Goal: Information Seeking & Learning: Understand process/instructions

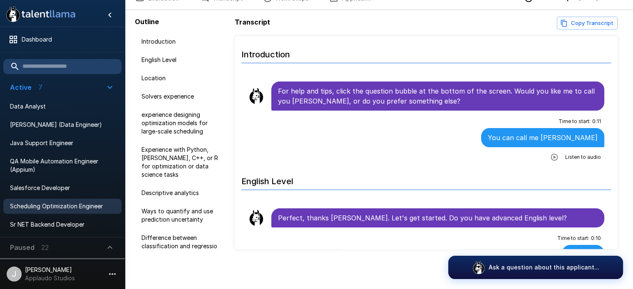
click at [551, 157] on icon "button" at bounding box center [555, 157] width 8 height 8
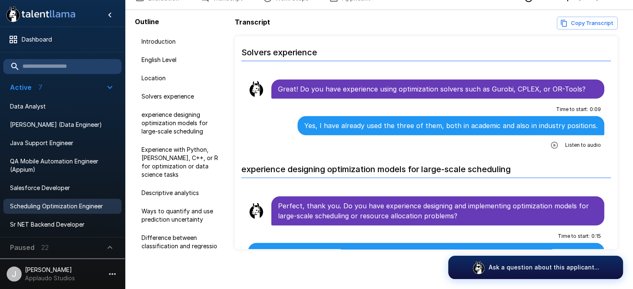
scroll to position [358, 0]
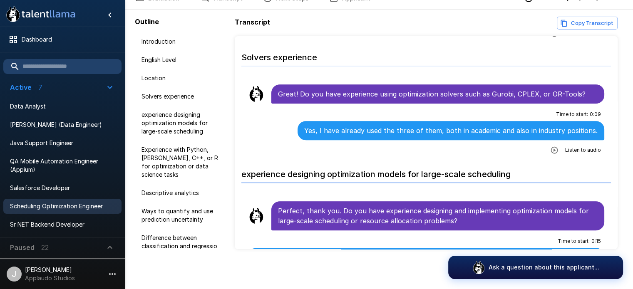
click at [551, 149] on icon "button" at bounding box center [554, 150] width 7 height 7
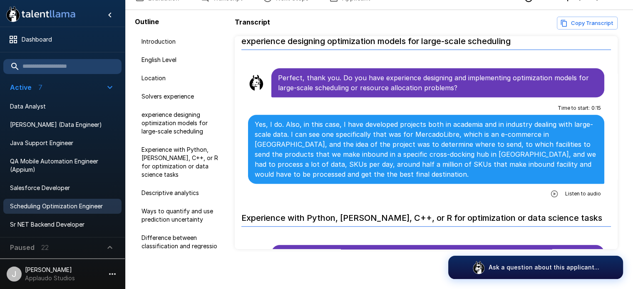
scroll to position [508, 0]
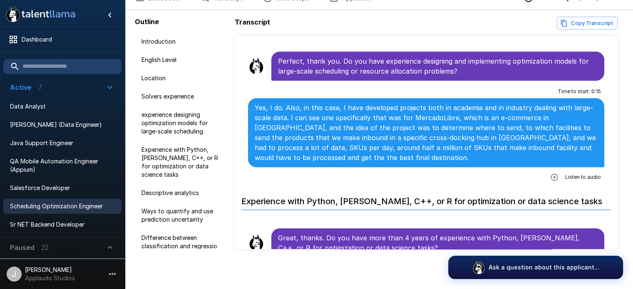
click at [551, 176] on icon "button" at bounding box center [555, 177] width 8 height 8
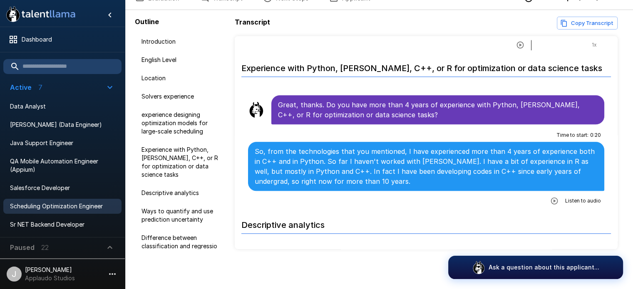
scroll to position [658, 0]
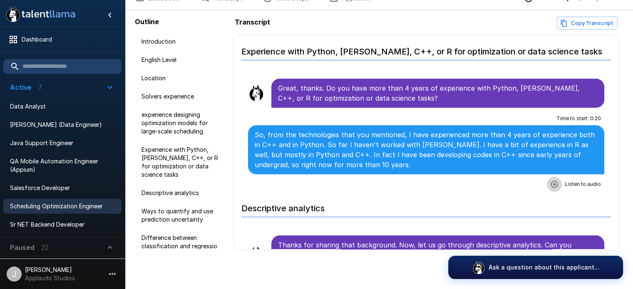
click at [551, 181] on icon "button" at bounding box center [554, 184] width 7 height 7
click at [517, 183] on icon "button" at bounding box center [520, 185] width 7 height 7
click at [531, 183] on div at bounding box center [557, 185] width 53 height 10
click at [516, 181] on icon "button" at bounding box center [520, 185] width 8 height 8
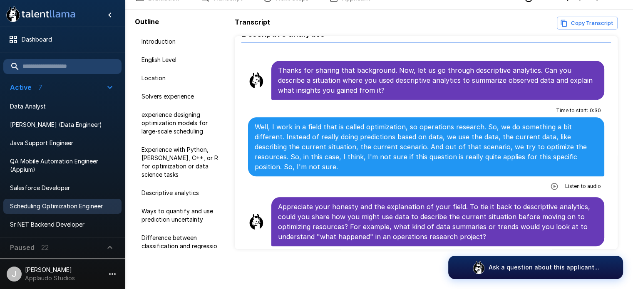
scroll to position [841, 0]
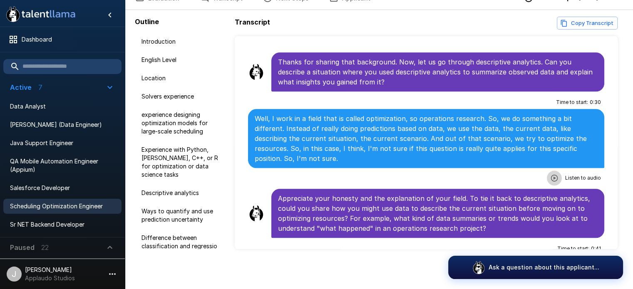
click at [551, 175] on icon "button" at bounding box center [555, 178] width 8 height 8
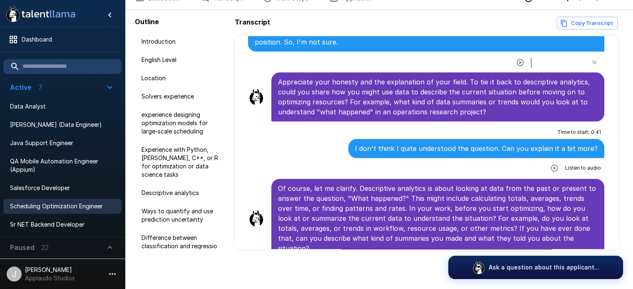
scroll to position [974, 0]
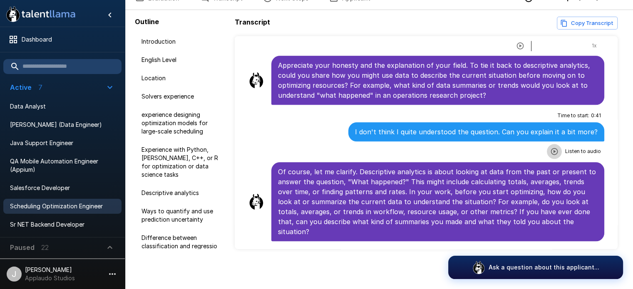
click at [551, 148] on icon "button" at bounding box center [554, 151] width 7 height 7
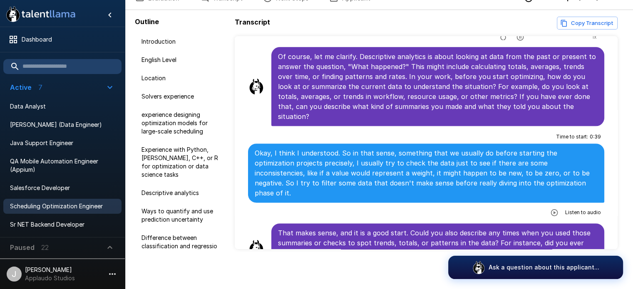
scroll to position [1085, 0]
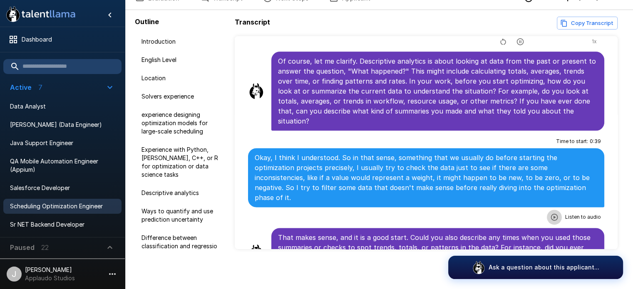
click at [551, 213] on icon "button" at bounding box center [555, 217] width 8 height 8
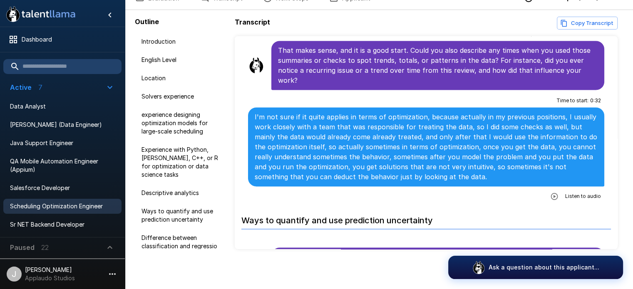
scroll to position [1258, 0]
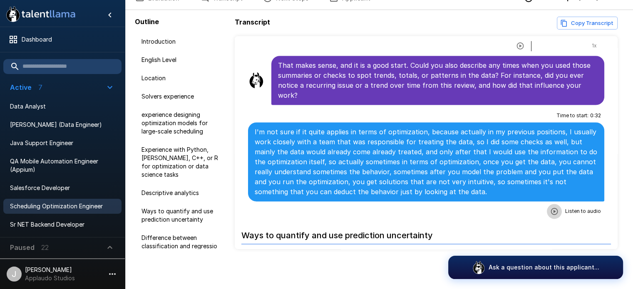
click at [551, 208] on icon "button" at bounding box center [554, 211] width 7 height 7
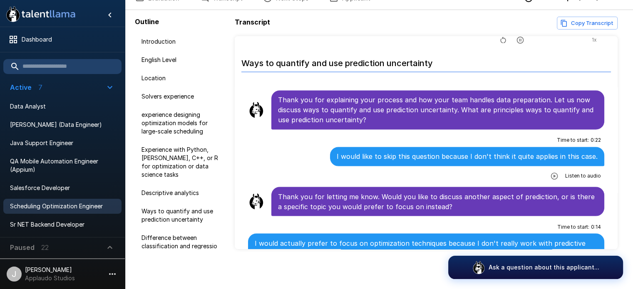
scroll to position [1430, 0]
click at [551, 173] on icon "button" at bounding box center [554, 176] width 7 height 7
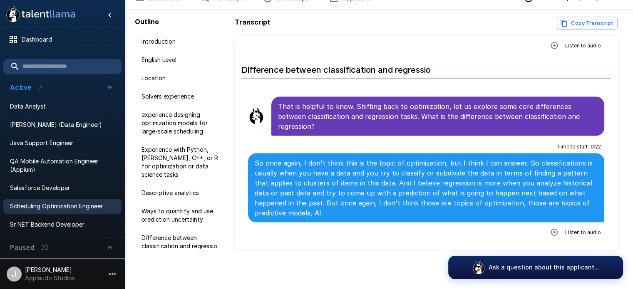
scroll to position [1647, 0]
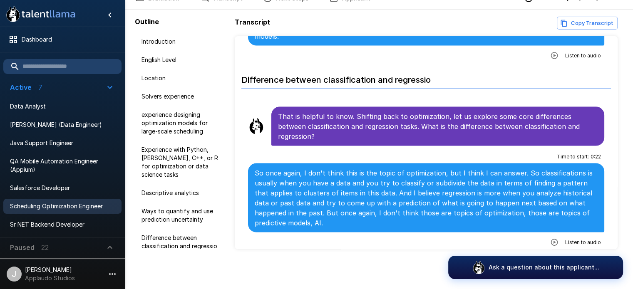
click at [550, 252] on li "Dictionary instead of a list" at bounding box center [427, 267] width 370 height 30
click at [551, 238] on icon "button" at bounding box center [555, 242] width 8 height 8
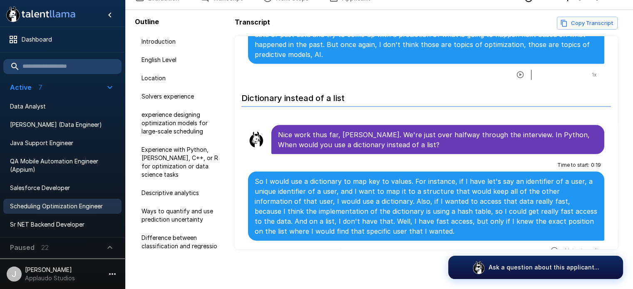
scroll to position [1849, 0]
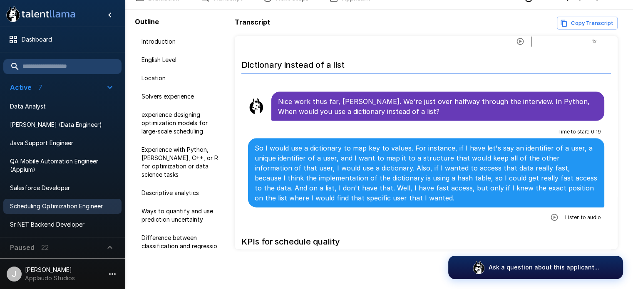
click at [551, 214] on icon "button" at bounding box center [554, 217] width 7 height 7
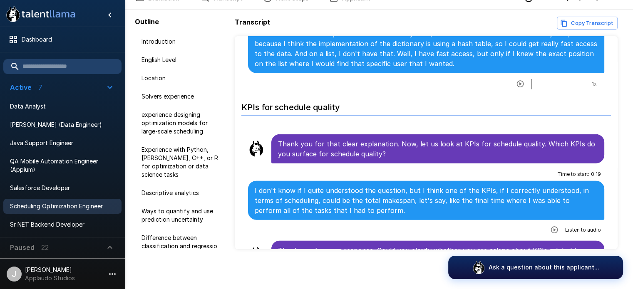
scroll to position [1979, 0]
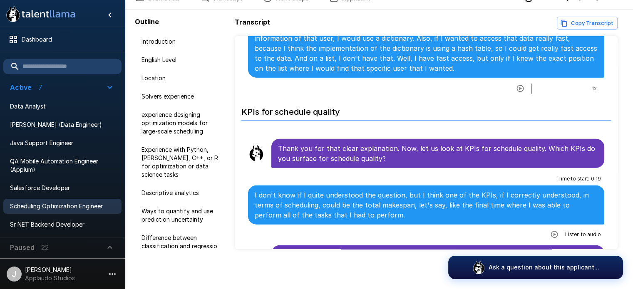
click at [551, 231] on icon "button" at bounding box center [555, 235] width 8 height 8
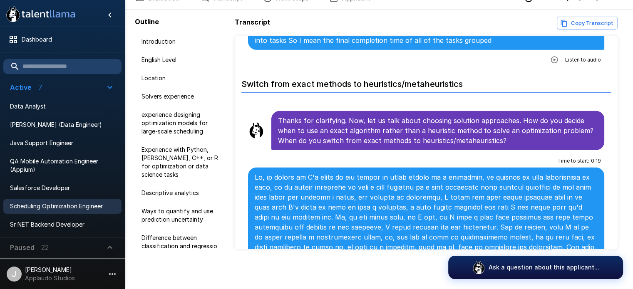
scroll to position [2342, 0]
